Goal: Use online tool/utility: Use online tool/utility

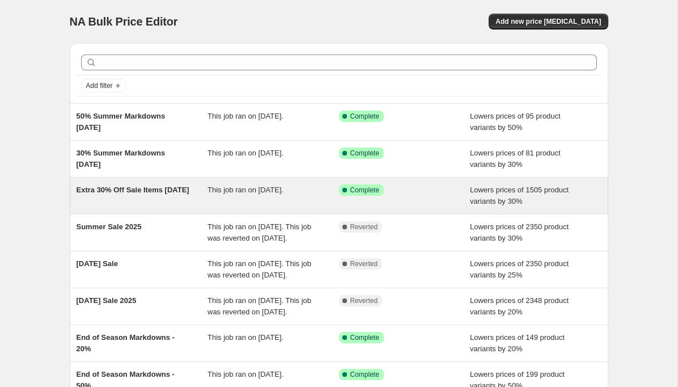
click at [163, 196] on div "Extra 30% Off Sale Items [DATE]" at bounding box center [143, 195] width 132 height 23
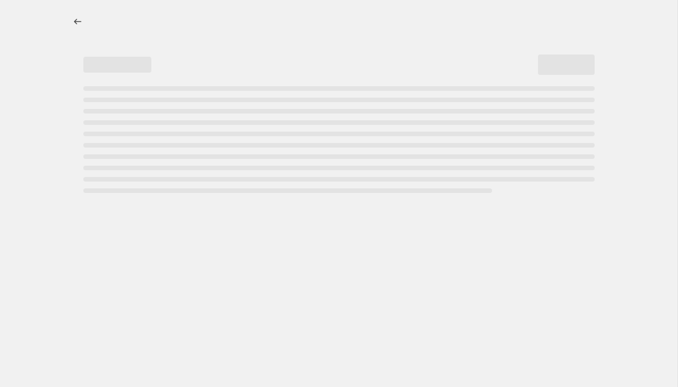
select select "percentage"
select select "collection"
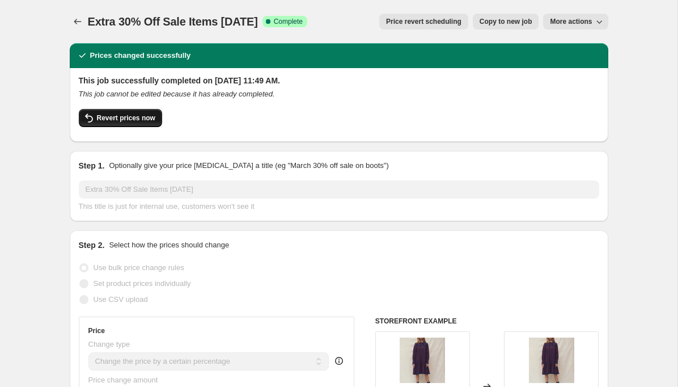
click at [142, 120] on span "Revert prices now" at bounding box center [126, 117] width 58 height 9
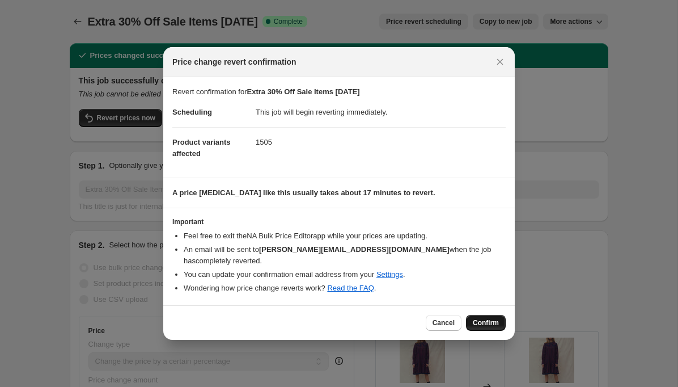
click at [477, 323] on span "Confirm" at bounding box center [486, 322] width 26 height 9
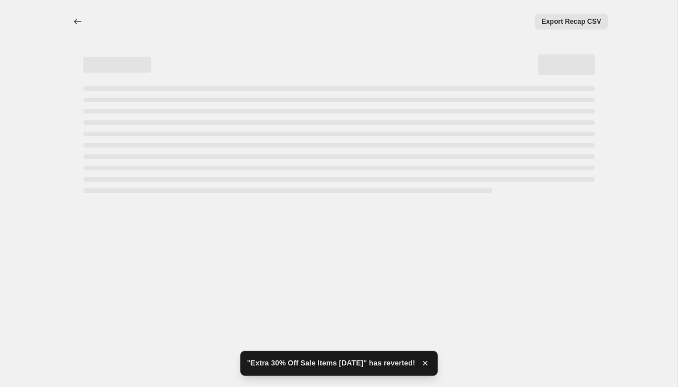
select select "percentage"
select select "collection"
